Goal: Task Accomplishment & Management: Use online tool/utility

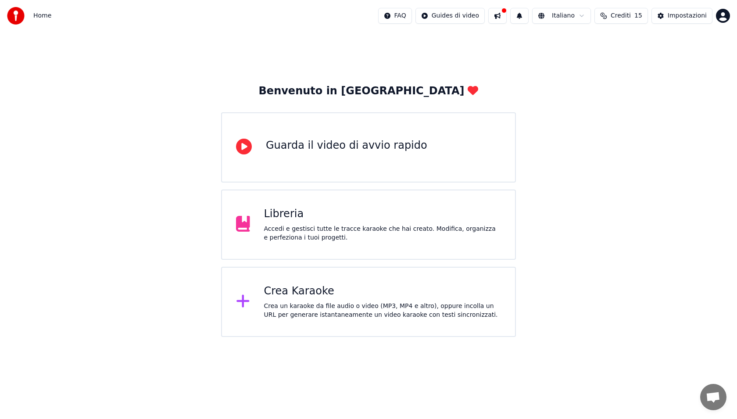
click at [589, 104] on div "Benvenuto in Youka Guarda il video di avvio rapido Libreria Accedi e gestisci t…" at bounding box center [368, 184] width 737 height 305
click at [351, 276] on div "Crea Karaoke Crea un karaoke da file audio o video (MP3, MP4 e altro), oppure i…" at bounding box center [368, 302] width 295 height 70
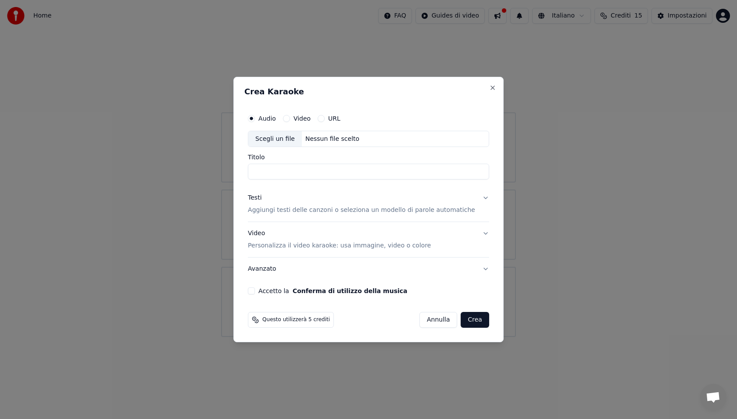
click at [282, 140] on div "Scegli un file" at bounding box center [275, 139] width 54 height 16
type input "**********"
click at [322, 212] on p "Aggiungi testi delle canzoni o seleziona un modello di parole automatiche" at bounding box center [361, 210] width 227 height 9
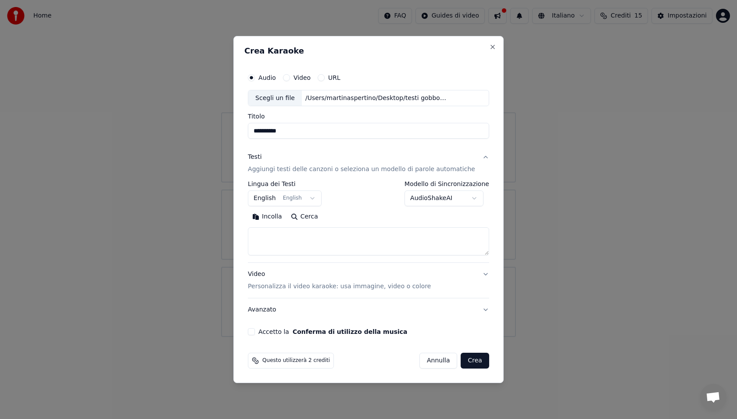
click at [302, 231] on textarea at bounding box center [368, 242] width 241 height 28
paste textarea "**********"
type textarea "**********"
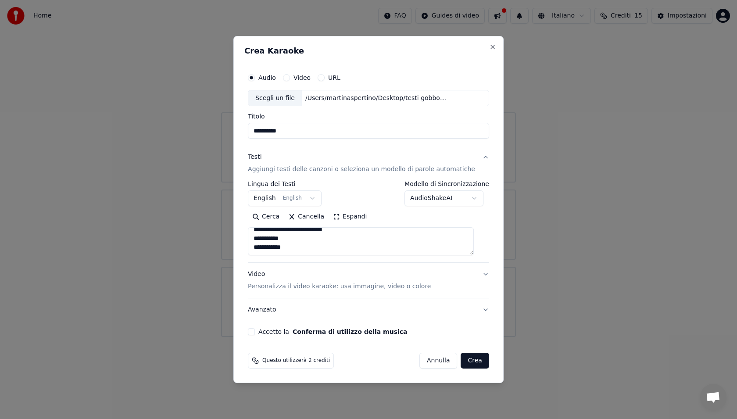
click at [255, 334] on button "Accetto la Conferma di utilizzo della musica" at bounding box center [251, 331] width 7 height 7
click at [483, 280] on div "**********" at bounding box center [368, 202] width 248 height 274
click at [479, 275] on button "Video Personalizza il video karaoke: usa immagine, video o colore" at bounding box center [368, 280] width 241 height 35
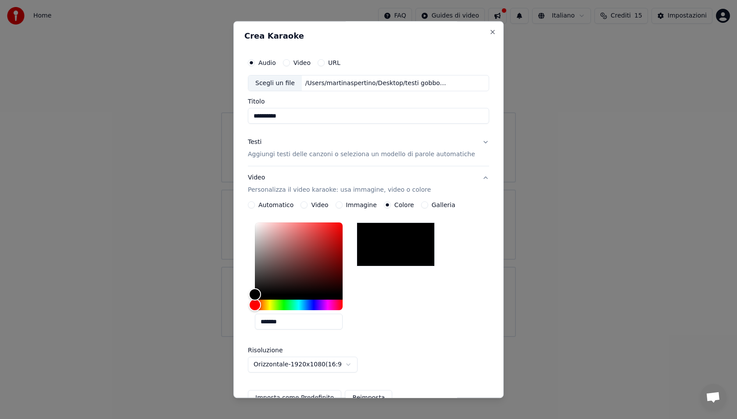
click at [420, 255] on div at bounding box center [396, 245] width 78 height 44
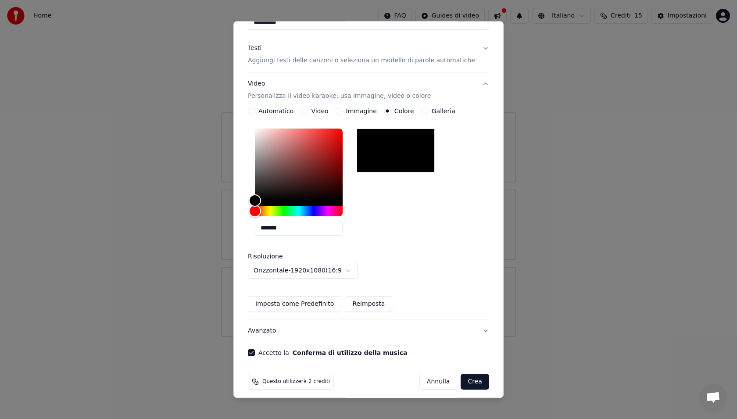
scroll to position [100, 0]
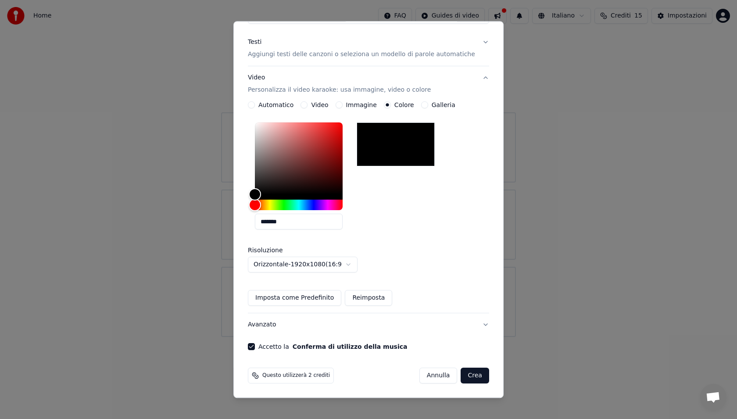
click at [328, 300] on button "Imposta come Predefinito" at bounding box center [294, 298] width 93 height 16
click at [466, 376] on button "Crea" at bounding box center [475, 376] width 28 height 16
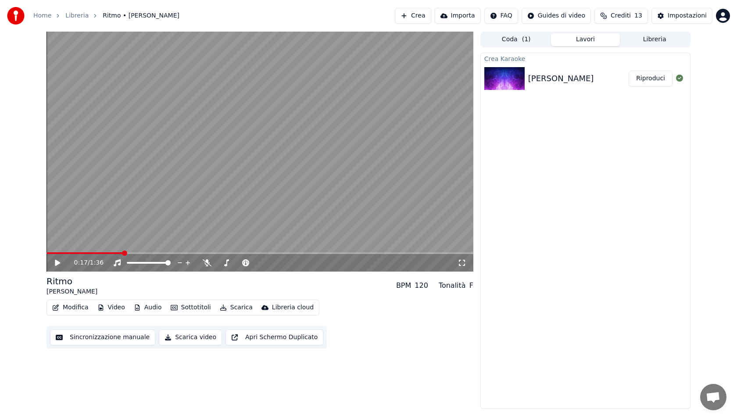
click at [189, 312] on button "Sottotitoli" at bounding box center [190, 307] width 47 height 12
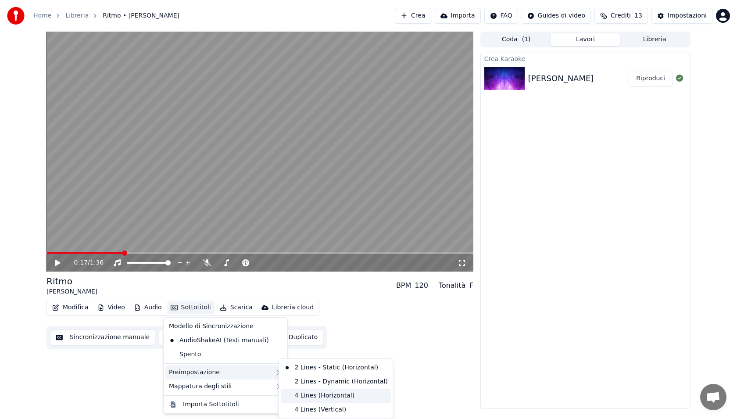
click at [318, 397] on div "4 Lines (Horizontal)" at bounding box center [336, 396] width 111 height 14
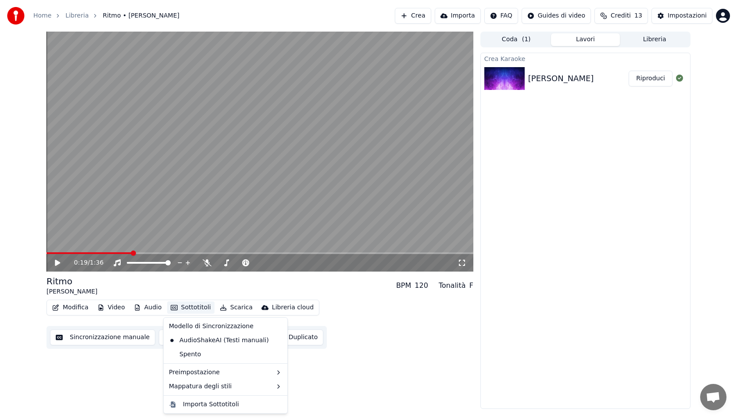
click at [424, 377] on div "0:19 / 1:36 Ritmo [PERSON_NAME] BPM 120 Tonalità F Modifica Video Audio Sottoti…" at bounding box center [260, 220] width 427 height 377
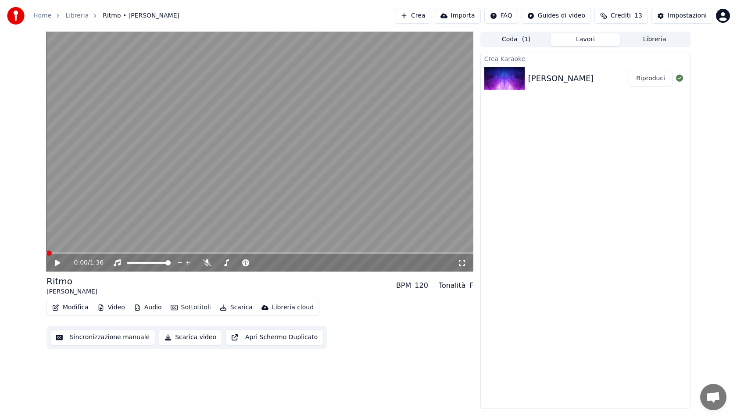
click at [20, 252] on div "0:00 / 1:36 Ritmo [PERSON_NAME] BPM 120 Tonalità F Modifica Video Audio Sottoti…" at bounding box center [368, 220] width 737 height 377
click at [237, 309] on button "Scarica" at bounding box center [236, 307] width 40 height 12
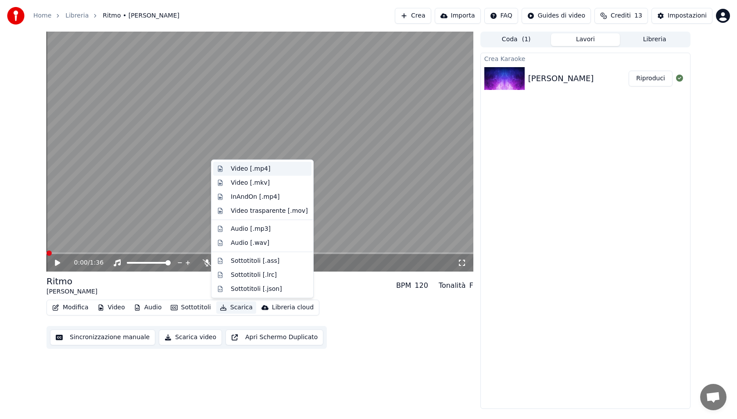
click at [264, 169] on div "Video [.mp4]" at bounding box center [250, 169] width 39 height 9
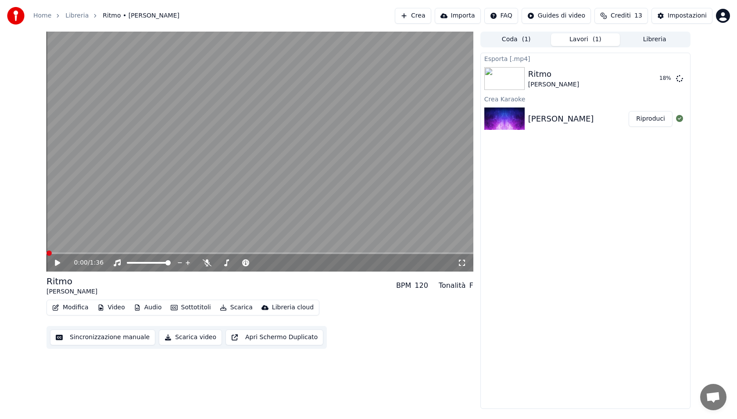
click at [425, 19] on button "Crea" at bounding box center [413, 16] width 36 height 16
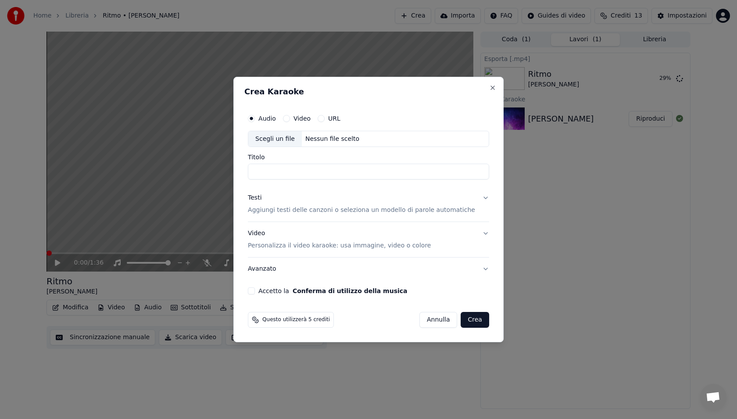
click at [288, 136] on div "Scegli un file" at bounding box center [275, 139] width 54 height 16
type input "*********"
click at [295, 209] on p "Aggiungi testi delle canzoni o seleziona un modello di parole automatiche" at bounding box center [361, 210] width 227 height 9
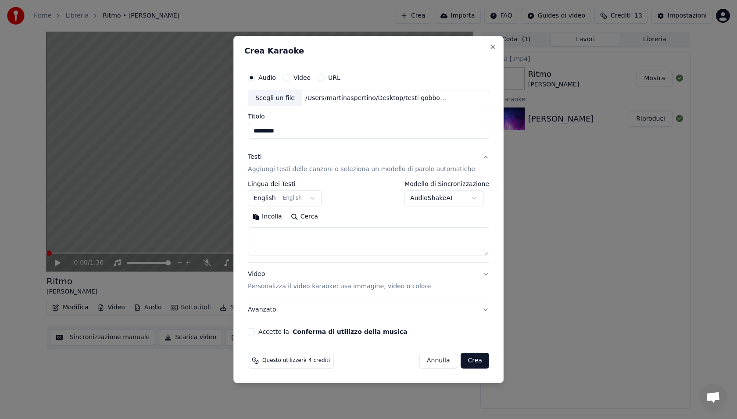
click at [311, 240] on textarea at bounding box center [368, 242] width 241 height 28
paste textarea "**********"
type textarea "**********"
click at [255, 329] on button "Accetto la Conferma di utilizzo della musica" at bounding box center [251, 331] width 7 height 7
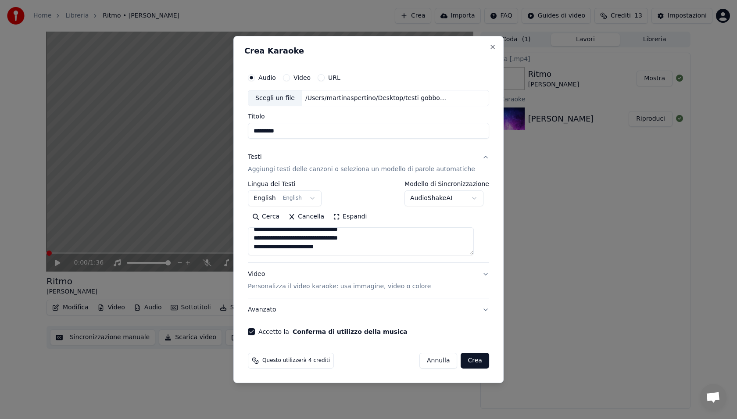
click at [469, 362] on button "Crea" at bounding box center [475, 361] width 28 height 16
select select "**"
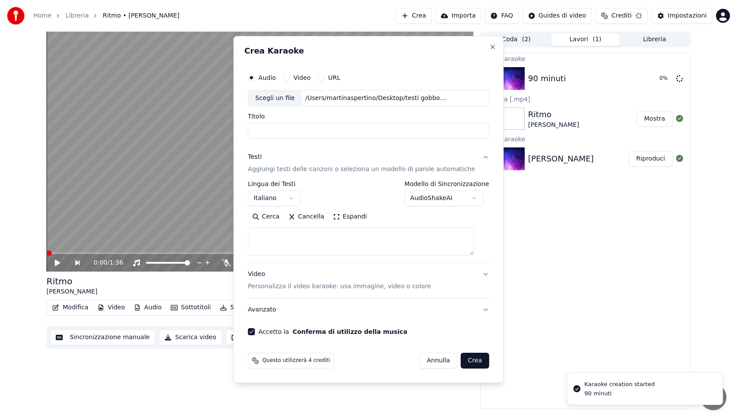
scroll to position [0, 0]
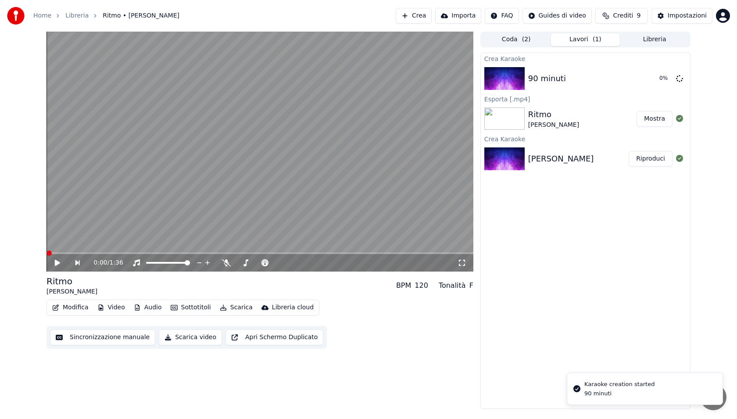
click at [655, 119] on button "Mostra" at bounding box center [655, 119] width 36 height 16
click at [418, 18] on button "Crea" at bounding box center [414, 16] width 36 height 16
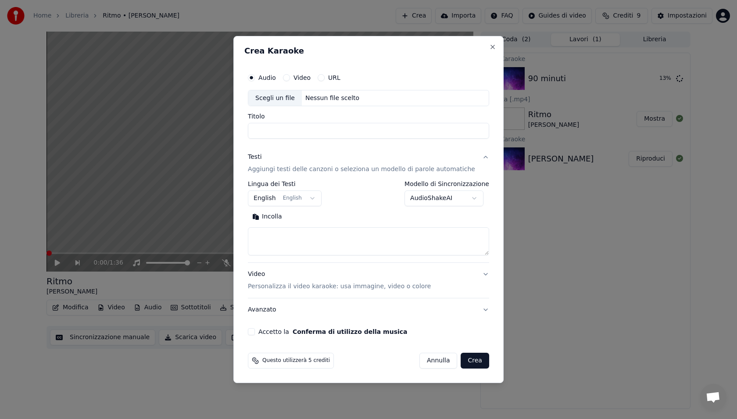
click at [289, 136] on input "Titolo" at bounding box center [368, 131] width 241 height 16
click at [286, 94] on div "Scegli un file" at bounding box center [275, 98] width 54 height 16
type input "******"
click at [341, 243] on textarea at bounding box center [368, 242] width 241 height 28
paste textarea "**********"
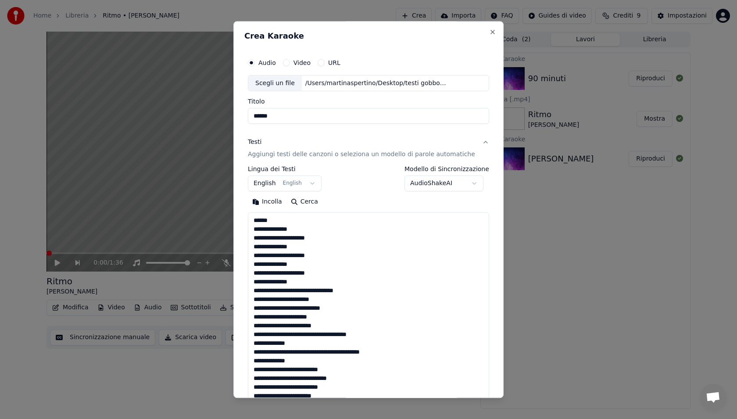
scroll to position [589, 0]
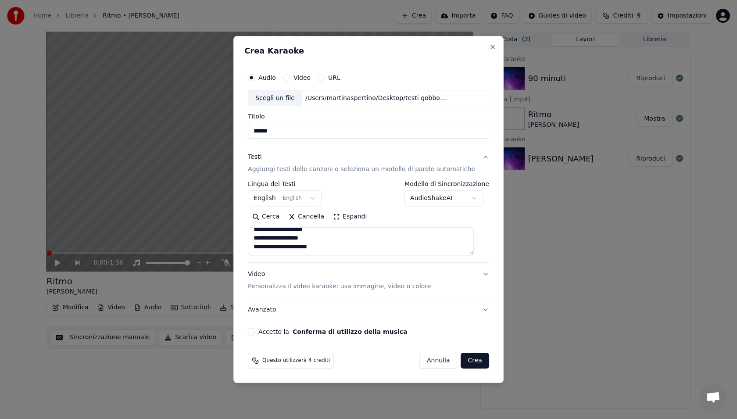
type textarea "**********"
click at [264, 333] on div "Accetto la Conferma di utilizzo della musica" at bounding box center [368, 331] width 241 height 7
click at [255, 333] on button "Accetto la Conferma di utilizzo della musica" at bounding box center [251, 331] width 7 height 7
click at [476, 362] on button "Crea" at bounding box center [475, 361] width 28 height 16
select select "**"
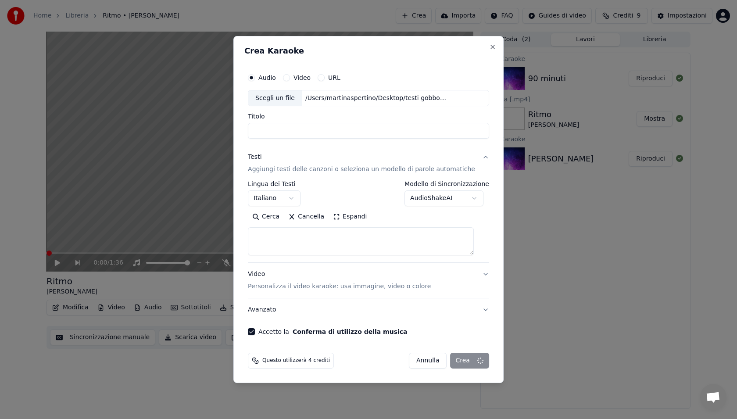
scroll to position [0, 0]
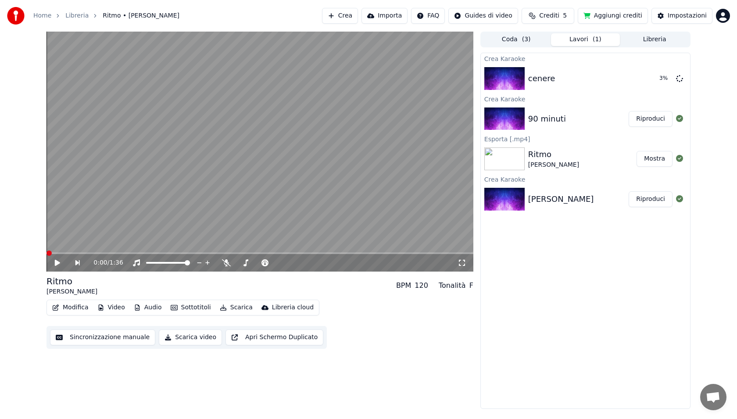
click at [656, 120] on button "Riproduci" at bounding box center [651, 119] width 44 height 16
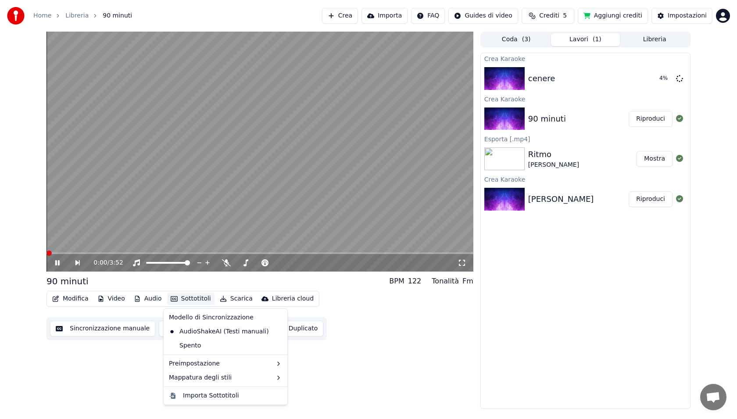
click at [191, 294] on button "Sottotitoli" at bounding box center [190, 299] width 47 height 12
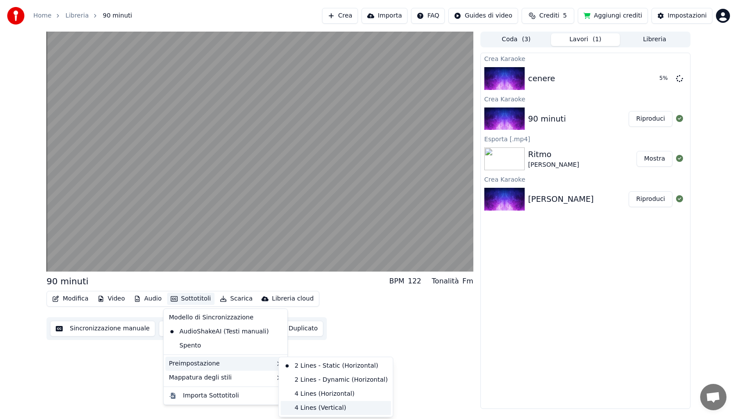
click at [315, 405] on div "4 Lines (Vertical)" at bounding box center [336, 408] width 111 height 14
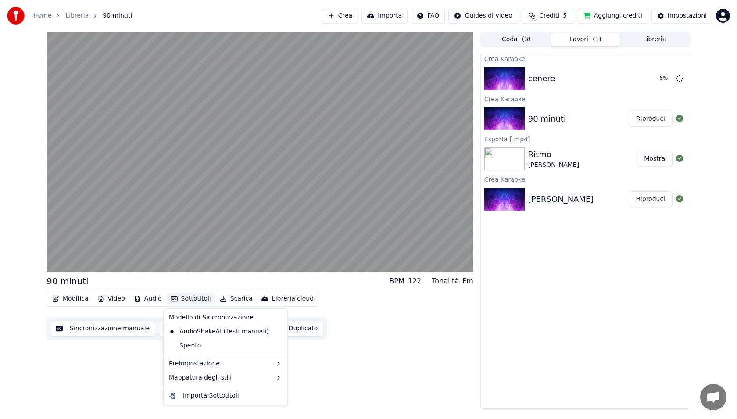
click at [179, 296] on button "Sottotitoli" at bounding box center [190, 299] width 47 height 12
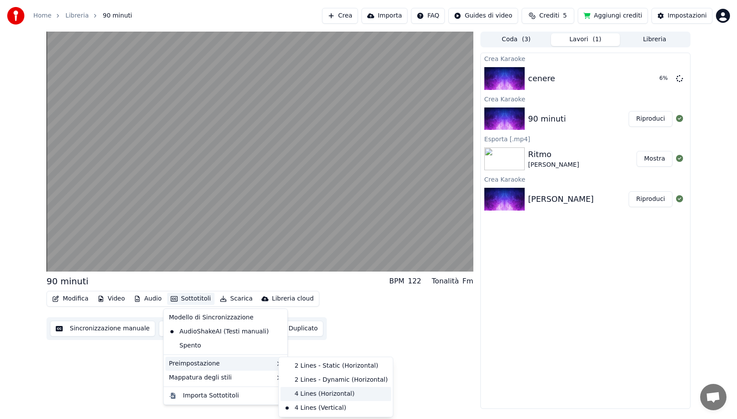
click at [315, 392] on div "4 Lines (Horizontal)" at bounding box center [336, 394] width 111 height 14
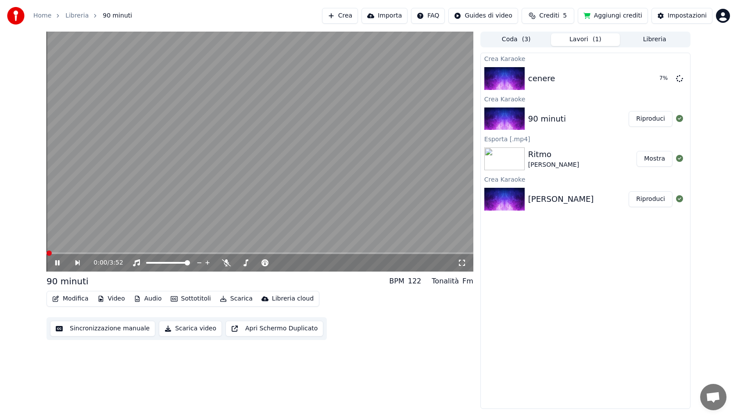
click at [75, 251] on video at bounding box center [260, 152] width 427 height 240
click at [69, 254] on div "0:00 / 3:52" at bounding box center [260, 263] width 427 height 18
click at [57, 255] on div "0:00 / 3:52" at bounding box center [260, 263] width 427 height 18
click at [58, 262] on icon at bounding box center [57, 263] width 5 height 6
click at [59, 252] on video at bounding box center [260, 152] width 427 height 240
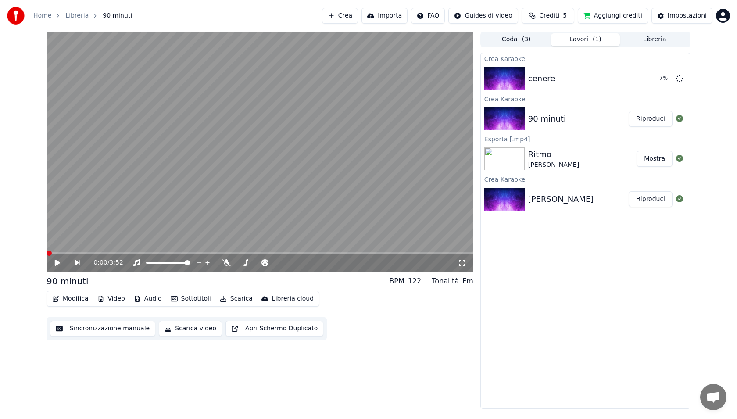
click at [59, 252] on span at bounding box center [260, 253] width 427 height 2
click at [60, 263] on icon at bounding box center [57, 263] width 5 height 6
click at [78, 254] on span at bounding box center [260, 253] width 427 height 2
click at [93, 255] on div "0:17 / 3:52" at bounding box center [260, 263] width 427 height 18
click at [101, 254] on span at bounding box center [260, 253] width 427 height 2
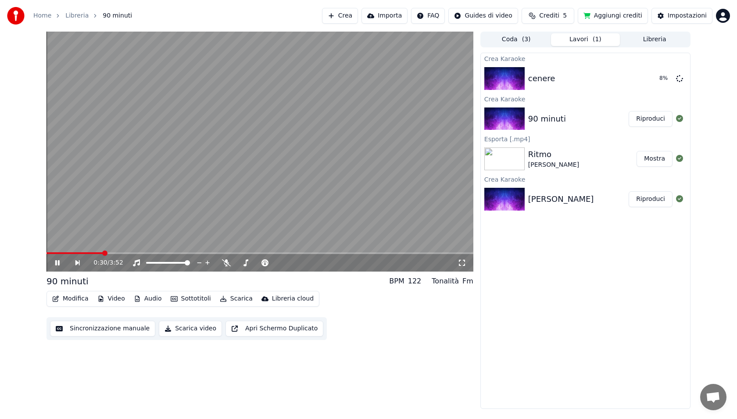
click at [95, 254] on div "0:30 / 3:52" at bounding box center [260, 263] width 427 height 18
click at [88, 254] on div "0:30 / 3:52" at bounding box center [260, 263] width 427 height 18
click at [75, 255] on div "0:31 / 3:52" at bounding box center [260, 263] width 427 height 18
click at [95, 253] on span at bounding box center [76, 253] width 59 height 2
click at [82, 252] on span at bounding box center [65, 253] width 37 height 2
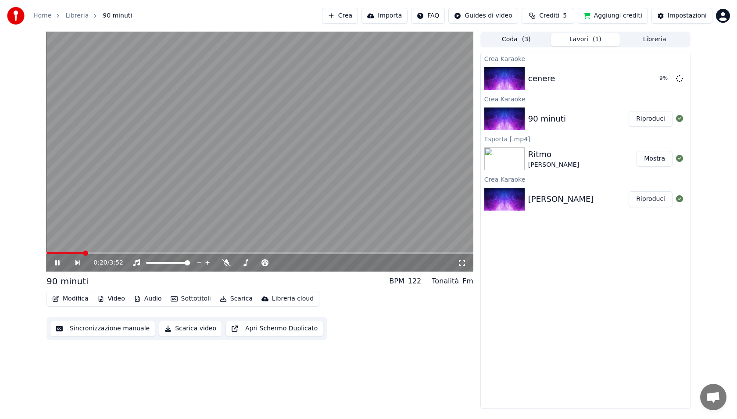
click at [73, 252] on span at bounding box center [65, 253] width 37 height 2
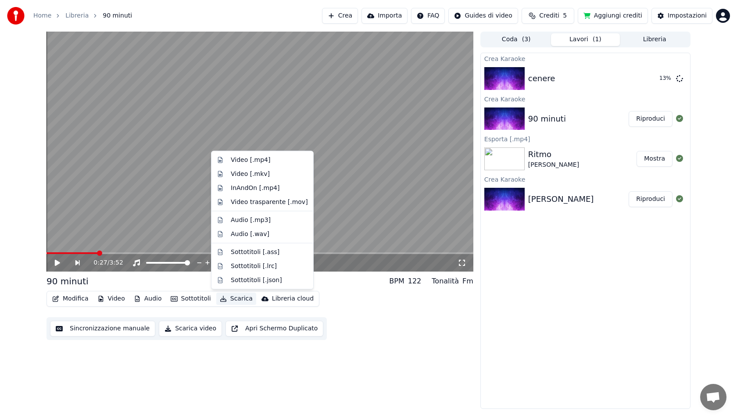
click at [231, 298] on button "Scarica" at bounding box center [236, 299] width 40 height 12
click at [276, 161] on div "Video [.mp4]" at bounding box center [269, 160] width 77 height 9
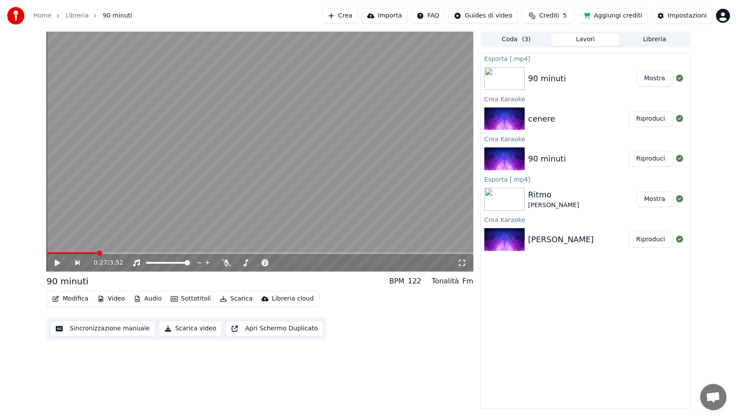
click at [660, 118] on button "Riproduci" at bounding box center [651, 119] width 44 height 16
click at [629, 111] on button "Riproduci" at bounding box center [651, 119] width 44 height 16
click at [56, 264] on icon at bounding box center [57, 262] width 4 height 5
click at [663, 79] on button "Mostra" at bounding box center [655, 79] width 36 height 16
click at [131, 215] on video at bounding box center [260, 152] width 427 height 240
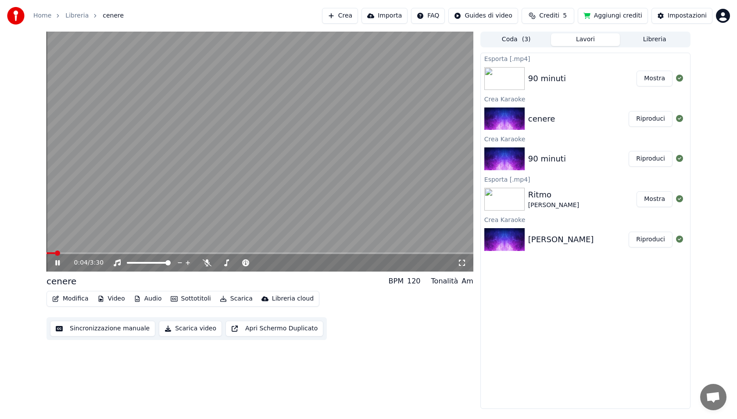
click at [57, 262] on icon at bounding box center [64, 262] width 21 height 7
click at [183, 304] on button "Sottotitoli" at bounding box center [190, 299] width 47 height 12
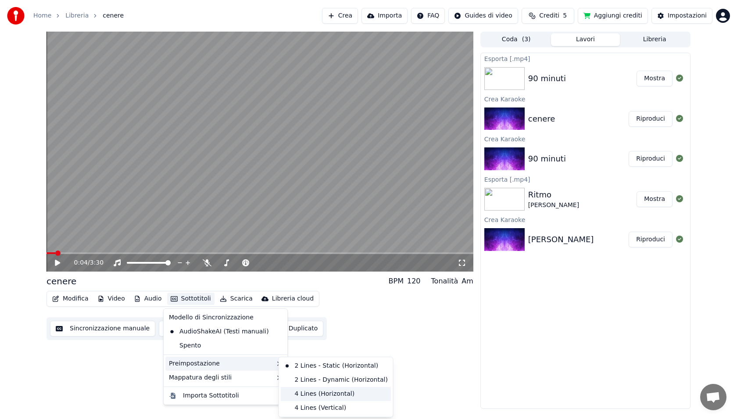
click at [324, 396] on div "4 Lines (Horizontal)" at bounding box center [336, 394] width 111 height 14
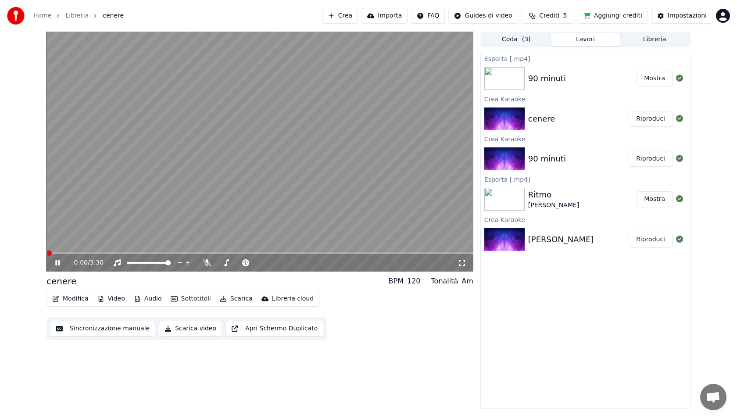
click at [47, 252] on span at bounding box center [49, 253] width 5 height 5
click at [131, 176] on video at bounding box center [260, 152] width 427 height 240
click at [237, 300] on button "Scarica" at bounding box center [236, 299] width 40 height 12
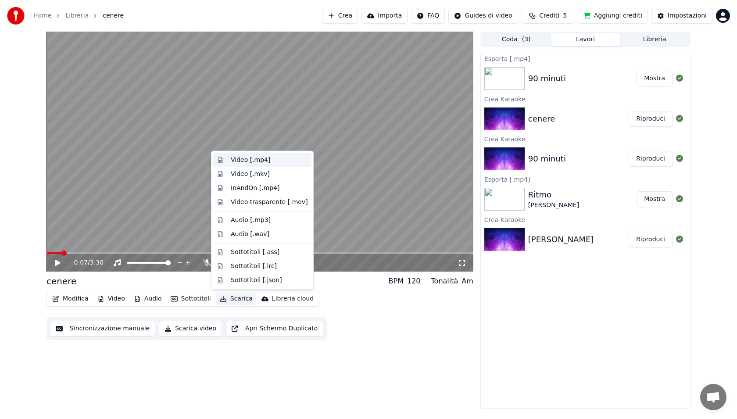
click at [276, 165] on div "Video [.mp4]" at bounding box center [262, 160] width 98 height 14
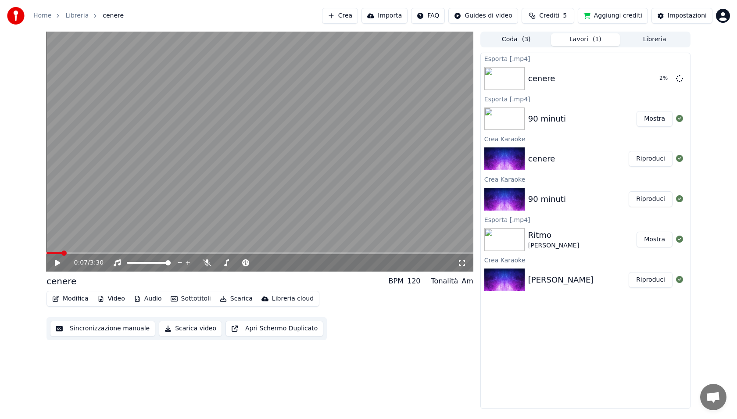
click at [348, 14] on button "Crea" at bounding box center [340, 16] width 36 height 16
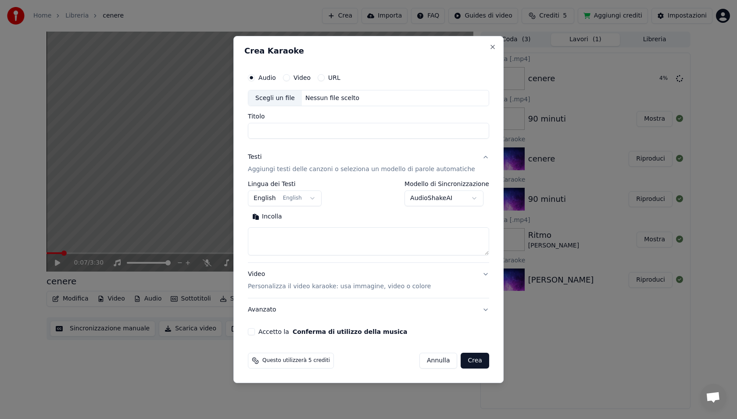
click at [289, 100] on div "Scegli un file" at bounding box center [275, 98] width 54 height 16
type input "*******"
click at [294, 226] on div "Incolla Cerca" at bounding box center [368, 233] width 241 height 46
click at [291, 241] on textarea at bounding box center [368, 242] width 241 height 28
paste textarea "**********"
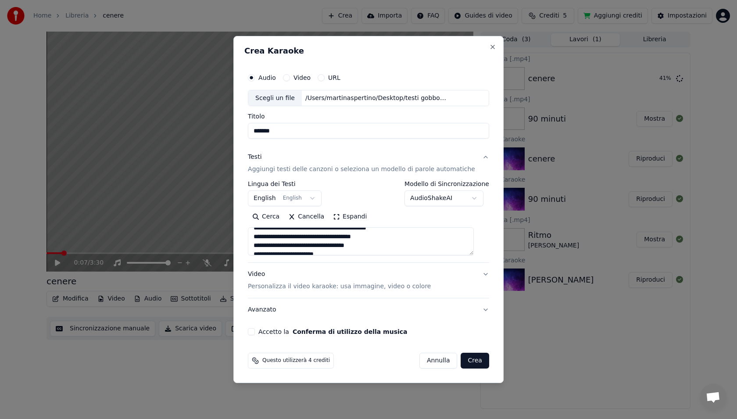
scroll to position [301, 0]
type textarea "**********"
click at [332, 141] on div "**********" at bounding box center [368, 202] width 248 height 274
click at [255, 333] on button "Accetto la Conferma di utilizzo della musica" at bounding box center [251, 331] width 7 height 7
click at [308, 201] on button "English English" at bounding box center [285, 199] width 74 height 16
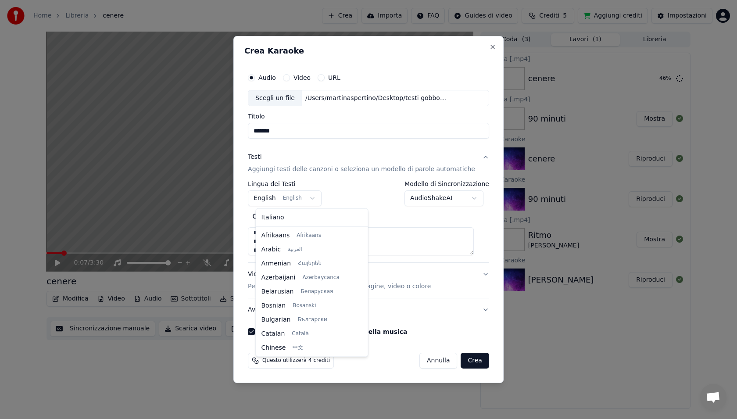
scroll to position [70, 0]
select select "**"
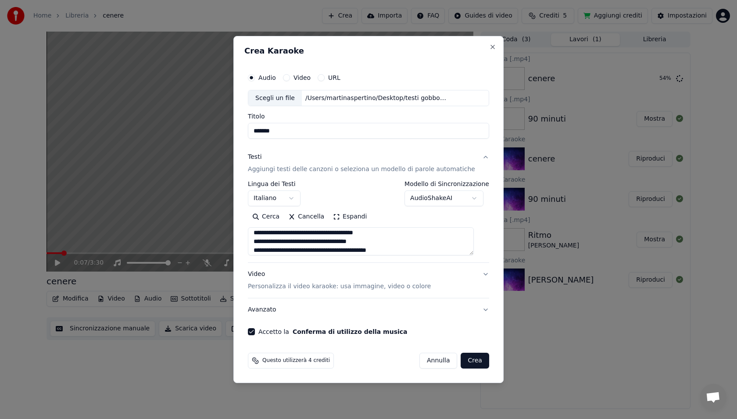
click at [466, 361] on button "Crea" at bounding box center [475, 361] width 28 height 16
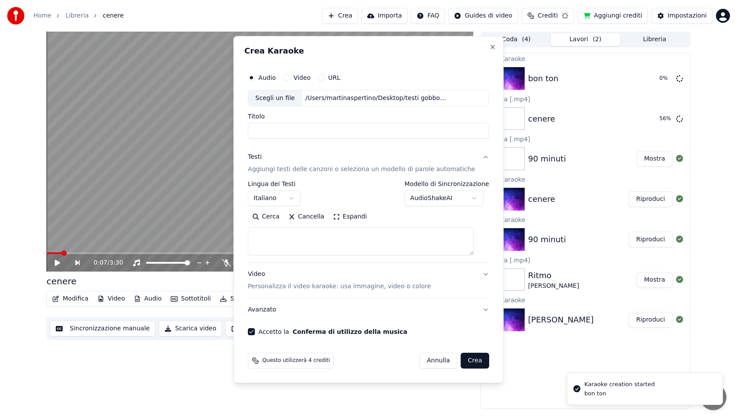
scroll to position [0, 0]
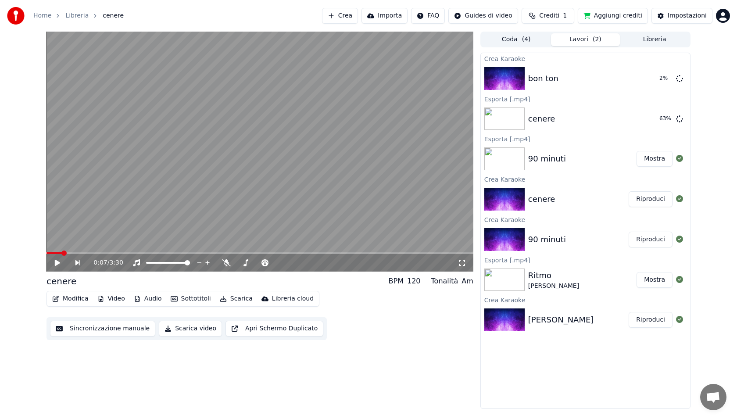
click at [616, 13] on button "Aggiungi crediti" at bounding box center [613, 16] width 70 height 16
click at [659, 78] on button "Riproduci" at bounding box center [651, 79] width 44 height 16
click at [235, 298] on button "Scarica" at bounding box center [236, 299] width 40 height 12
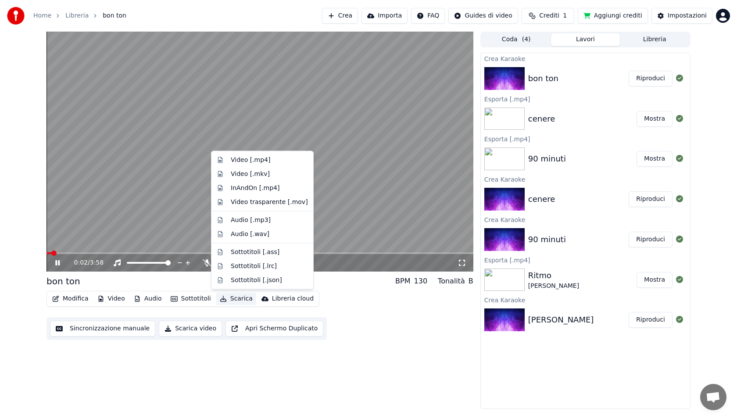
click at [193, 306] on div "Modifica Video Audio Sottotitoli Scarica Libreria cloud" at bounding box center [183, 299] width 273 height 16
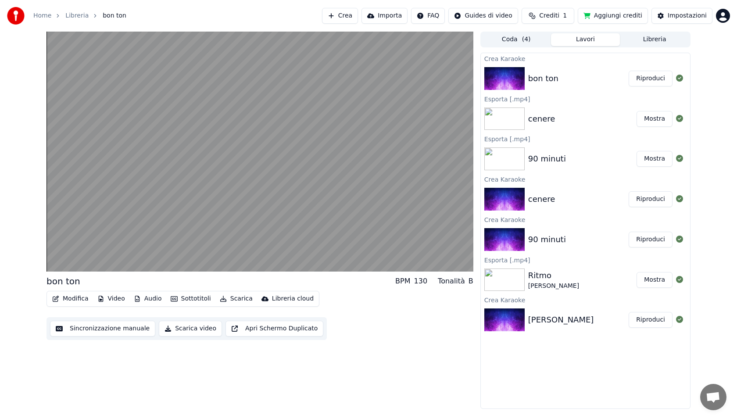
click at [192, 301] on button "Sottotitoli" at bounding box center [190, 299] width 47 height 12
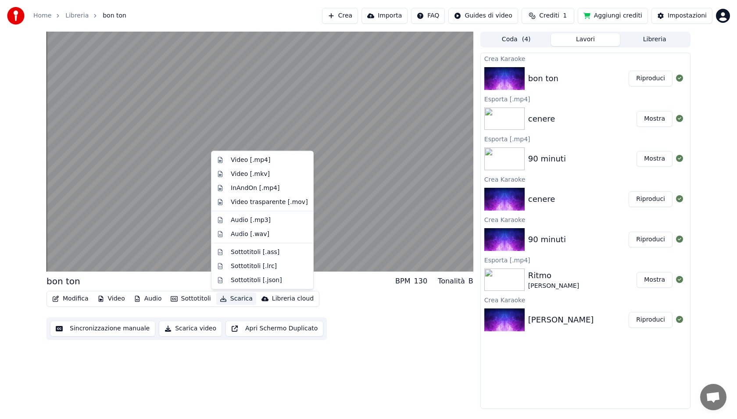
click at [283, 390] on div "bon ton BPM 130 Tonalità B Modifica Video Audio Sottotitoli Scarica Libreria cl…" at bounding box center [260, 220] width 427 height 377
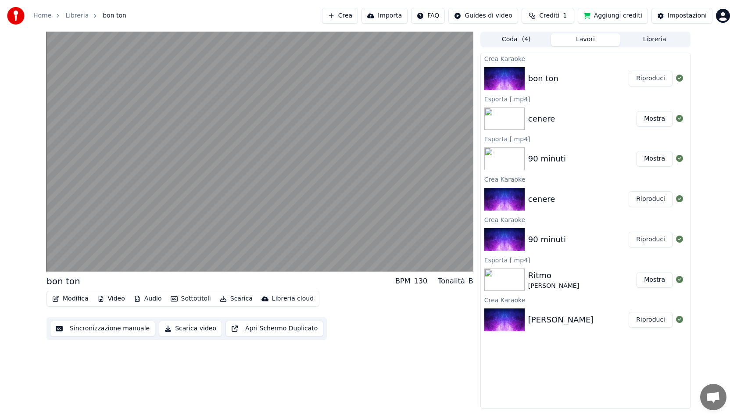
click at [204, 299] on button "Sottotitoli" at bounding box center [190, 299] width 47 height 12
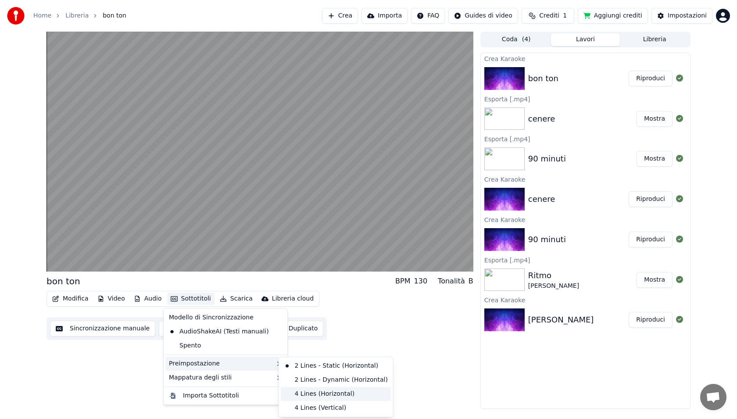
click at [305, 393] on div "4 Lines (Horizontal)" at bounding box center [336, 394] width 111 height 14
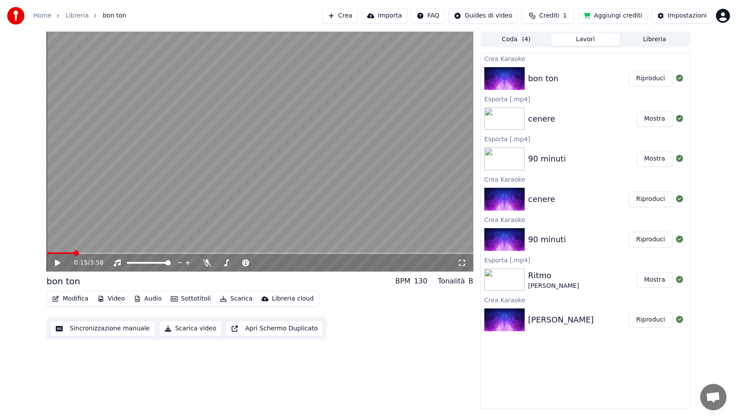
click at [357, 356] on div "0:15 / 3:58 bon ton BPM 130 Tonalità B Modifica Video Audio Sottotitoli Scarica…" at bounding box center [260, 220] width 427 height 377
click at [98, 255] on div "0:15 / 3:58" at bounding box center [260, 263] width 427 height 18
click at [241, 301] on button "Scarica" at bounding box center [236, 299] width 40 height 12
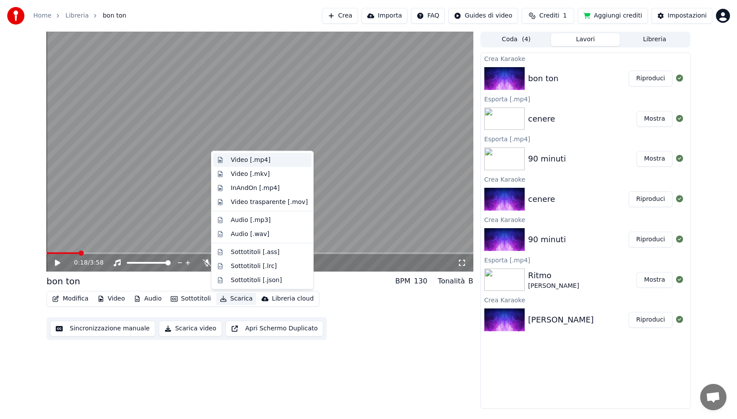
click at [266, 163] on div "Video [.mp4]" at bounding box center [250, 160] width 39 height 9
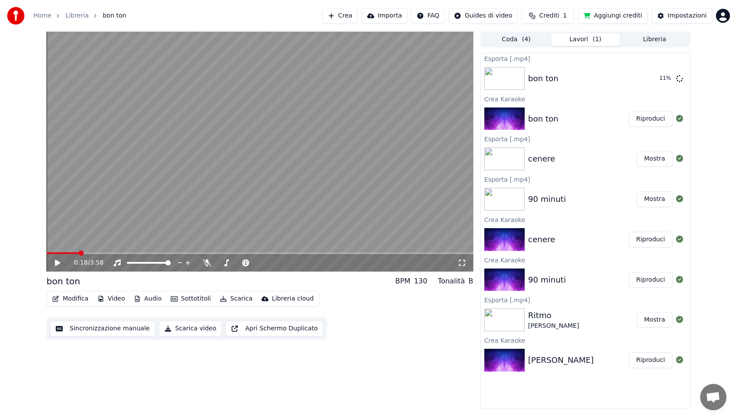
click at [553, 14] on span "Crediti" at bounding box center [549, 15] width 20 height 9
click at [339, 376] on div "0:18 / 3:58 bon ton BPM 130 Tonalità B Modifica Video Audio Sottotitoli Scarica…" at bounding box center [260, 220] width 427 height 377
click at [640, 14] on button "Aggiungi crediti" at bounding box center [613, 16] width 70 height 16
click at [727, 20] on html "Home Libreria bon ton Crea Importa FAQ Guides di video Crediti 1 Aggiungi credi…" at bounding box center [368, 209] width 737 height 419
click at [724, 33] on div "[EMAIL_ADDRESS][DOMAIN_NAME] Fatturazione Votazione delle Funzionalità Esci 2.2…" at bounding box center [684, 77] width 105 height 104
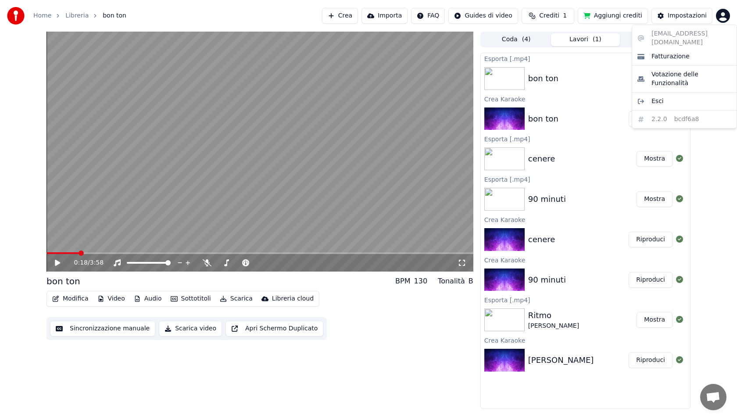
click at [360, 356] on html "Home Libreria bon ton Crea Importa FAQ Guides di video Crediti 1 Aggiungi credi…" at bounding box center [368, 209] width 737 height 419
click at [656, 75] on button "Mostra" at bounding box center [655, 79] width 36 height 16
click at [721, 22] on html "Home Libreria bon ton Crea Importa FAQ Guides di video Crediti 1 Aggiungi credi…" at bounding box center [368, 209] width 737 height 419
click at [653, 97] on span "Esci" at bounding box center [658, 101] width 12 height 9
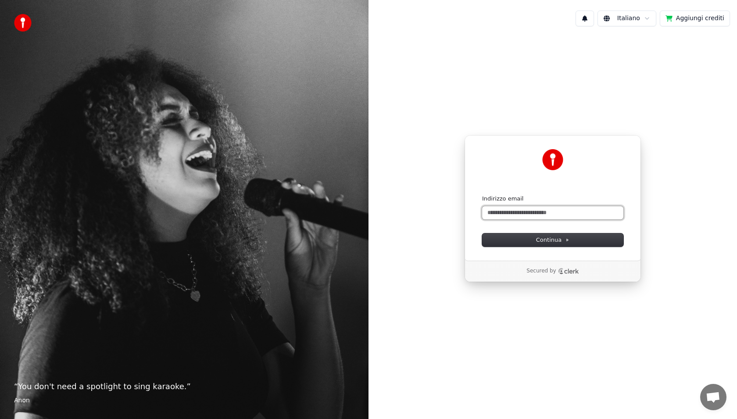
click at [577, 216] on input "Indirizzo email" at bounding box center [552, 212] width 141 height 13
click at [482, 195] on button "submit" at bounding box center [482, 195] width 0 height 0
type input "**********"
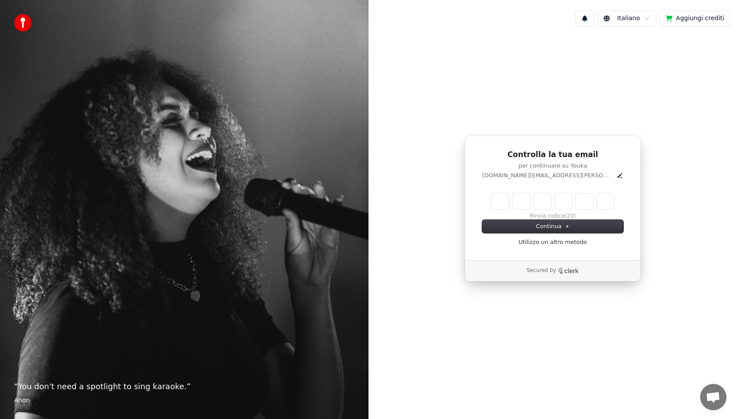
click at [504, 205] on input "Enter verification code" at bounding box center [552, 202] width 123 height 16
paste input "******"
type input "******"
